Goal: Transaction & Acquisition: Purchase product/service

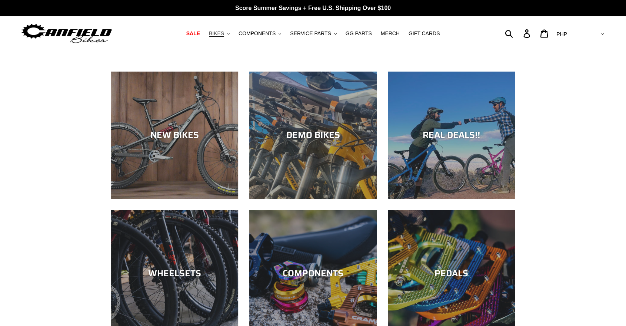
click at [233, 30] on button "BIKES .cls-1{fill:#231f20}" at bounding box center [219, 34] width 28 height 10
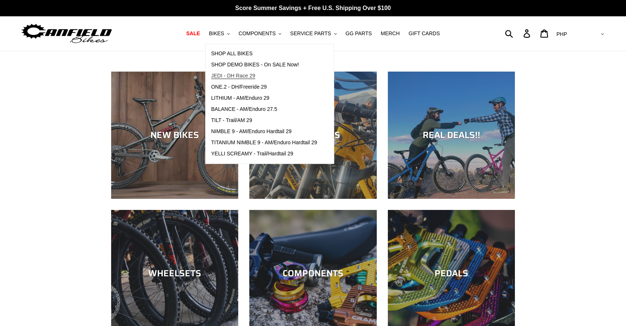
click at [247, 79] on span "JEDI - DH Race 29" at bounding box center [233, 76] width 44 height 6
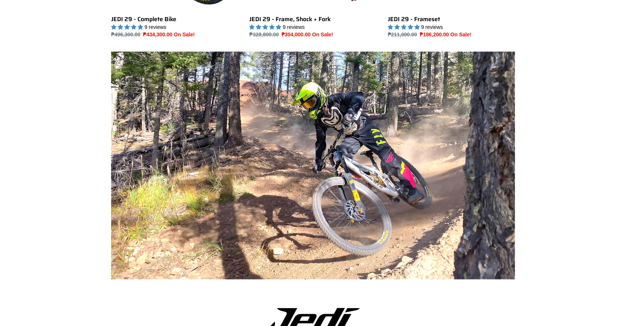
scroll to position [129, 0]
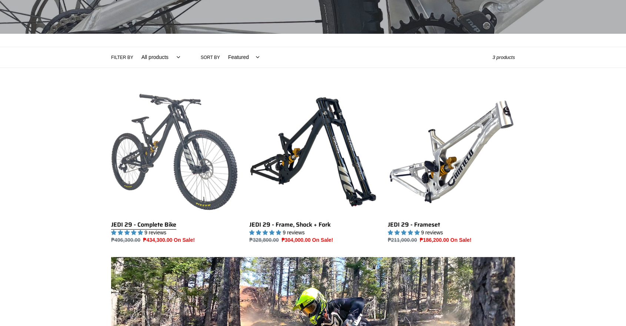
click at [157, 133] on link "JEDI 29 - Complete Bike" at bounding box center [174, 166] width 127 height 156
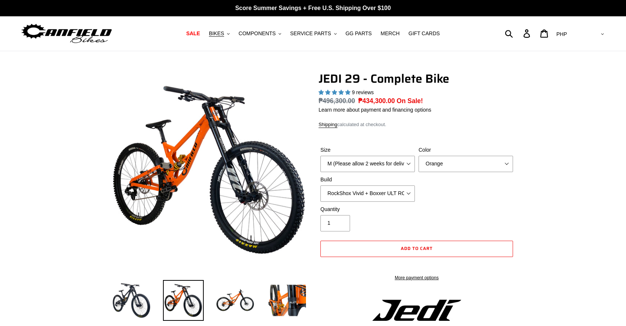
select select "highest-rating"
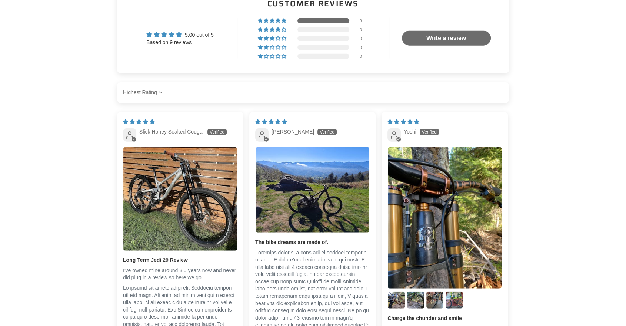
scroll to position [1728, 0]
